Goal: Find specific page/section: Find specific page/section

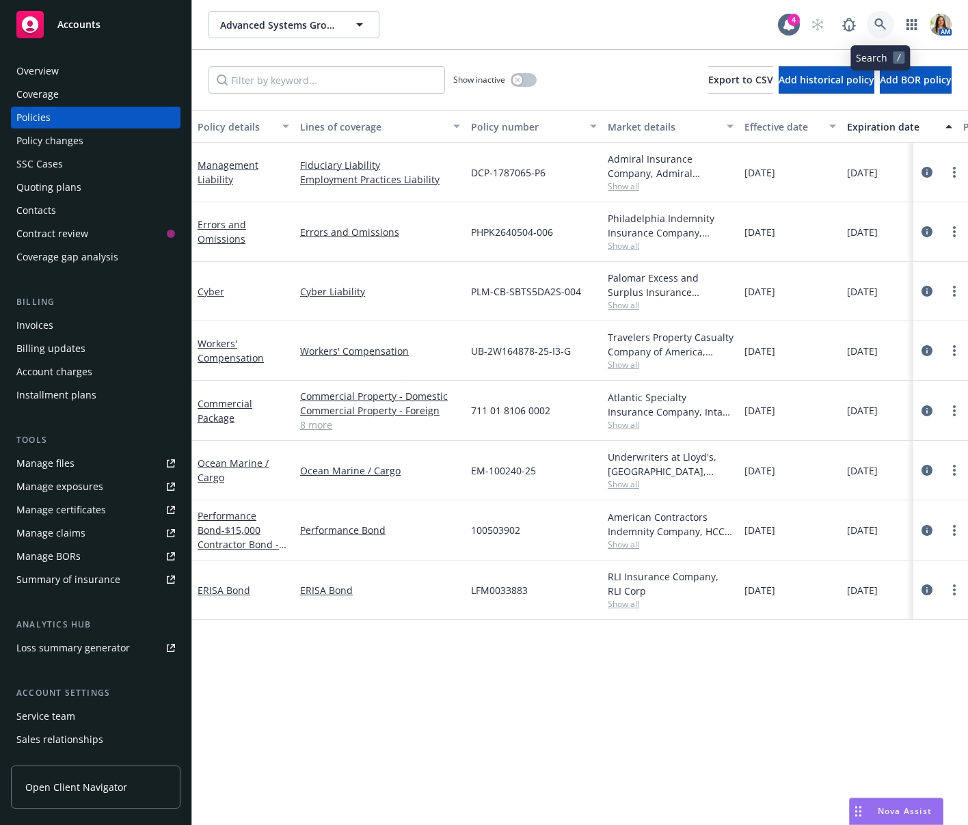
scroll to position [472, 0]
click at [888, 23] on link at bounding box center [880, 24] width 27 height 27
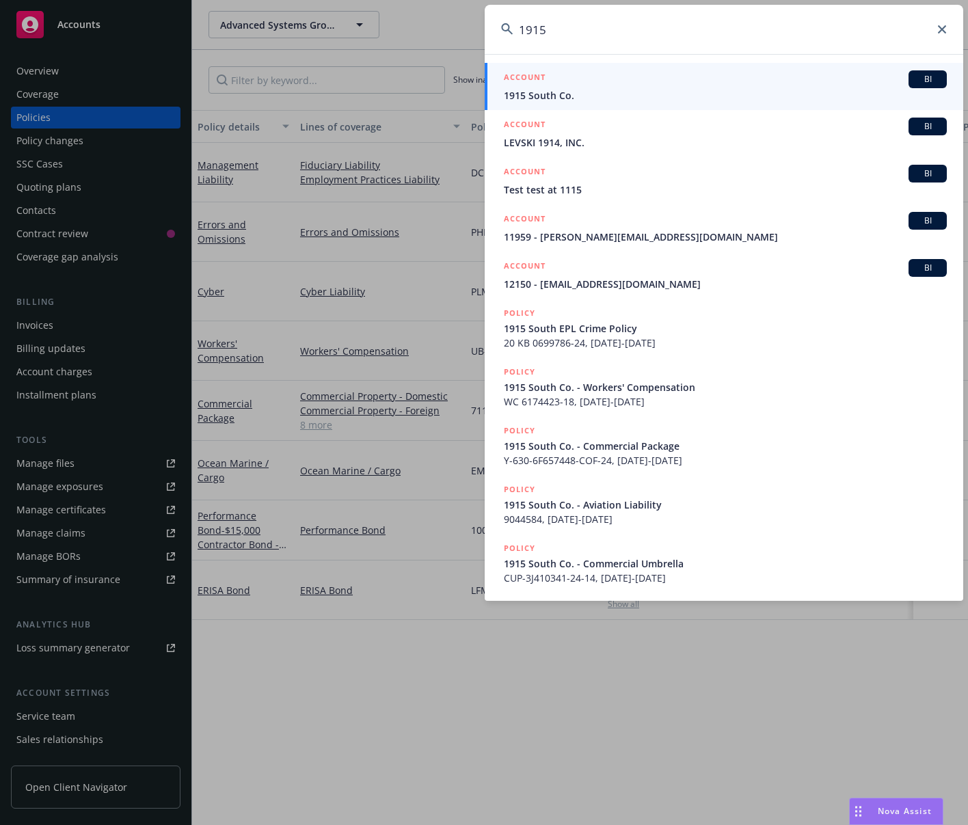
type input "1915"
click at [564, 96] on span "1915 South Co." at bounding box center [725, 95] width 443 height 14
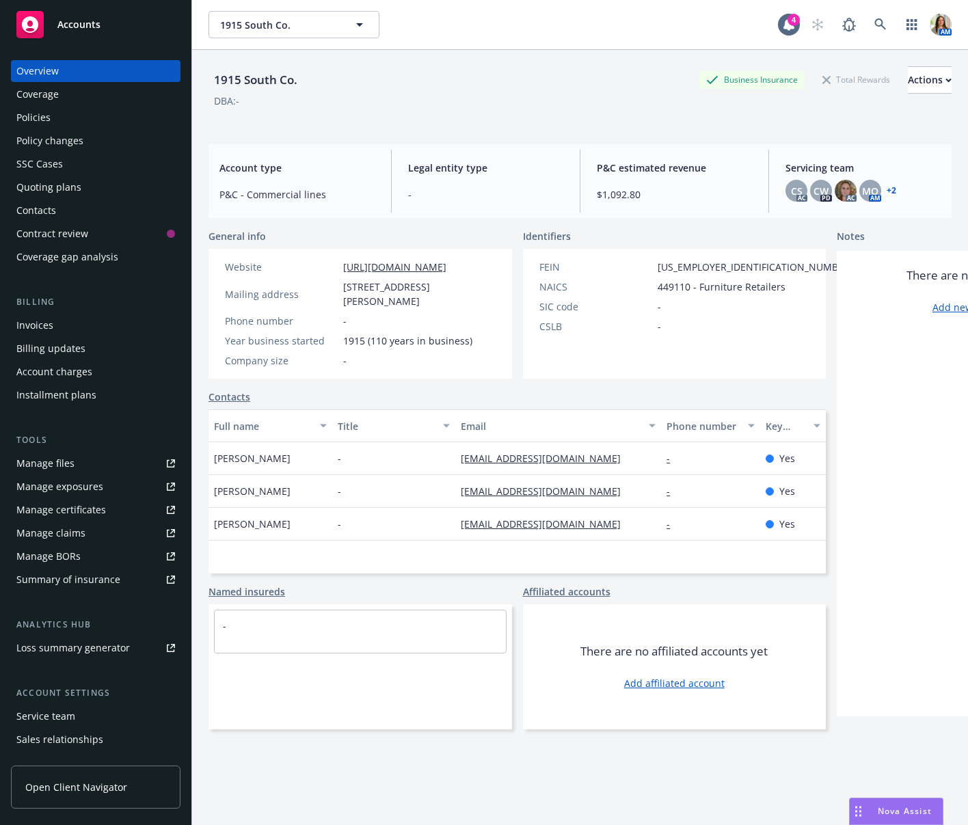
click at [99, 118] on div "Policies" at bounding box center [95, 118] width 159 height 22
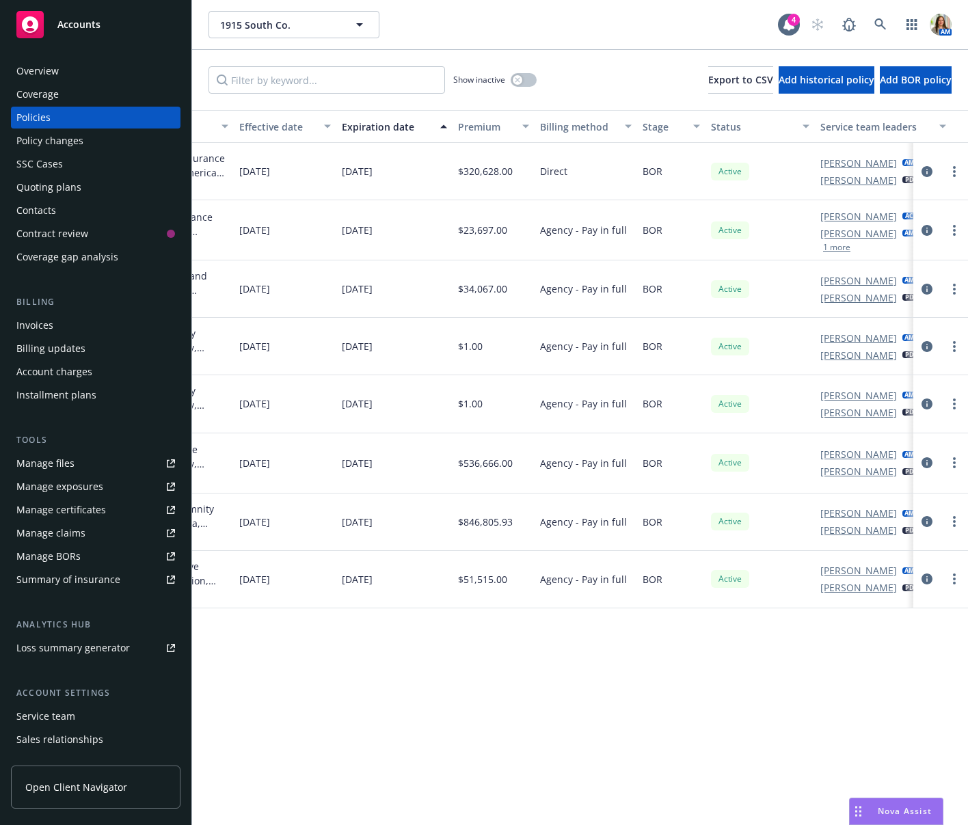
scroll to position [0, 543]
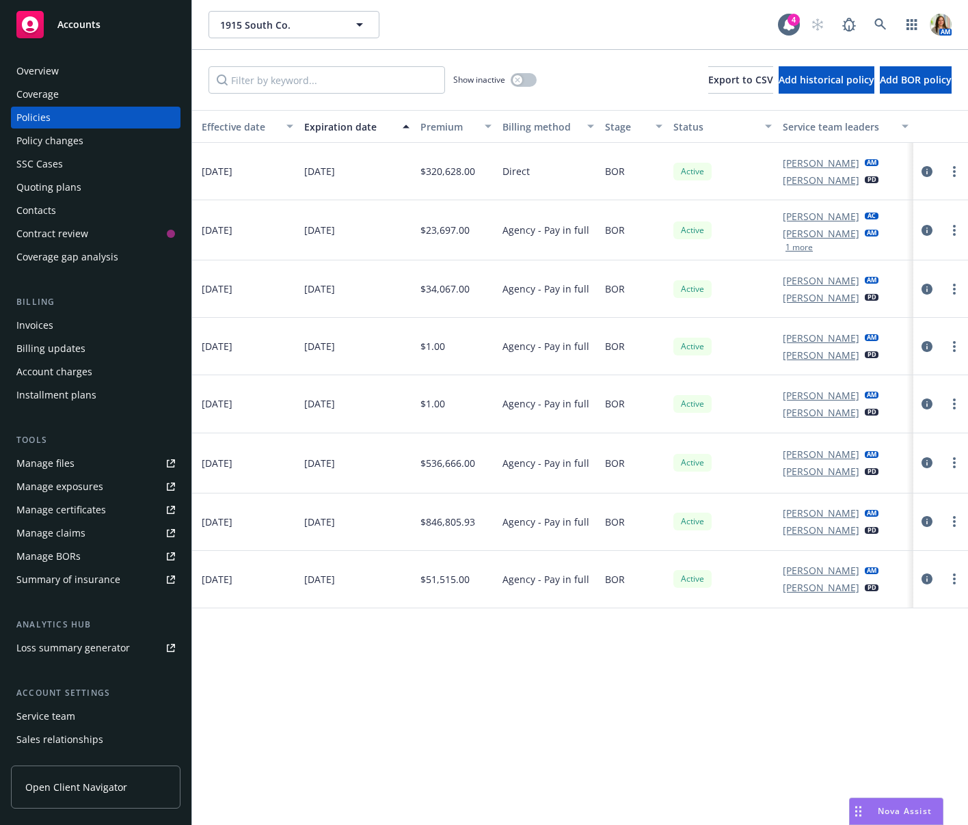
click at [66, 178] on div "Quoting plans" at bounding box center [48, 187] width 65 height 22
